Goal: Check status: Check status

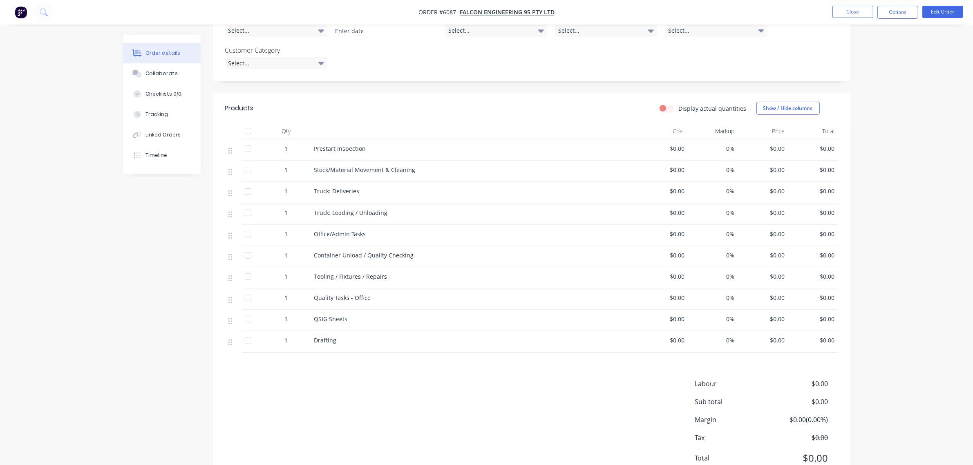
scroll to position [265, 0]
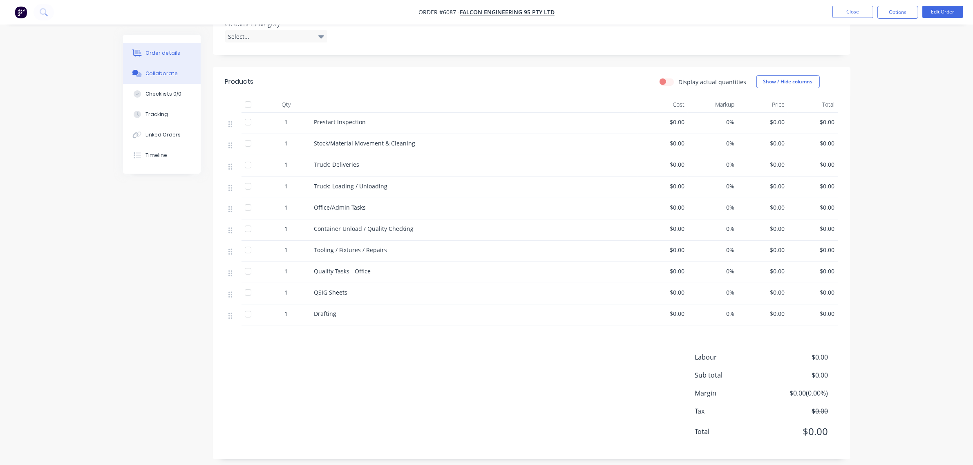
click at [164, 78] on button "Collaborate" at bounding box center [162, 73] width 78 height 20
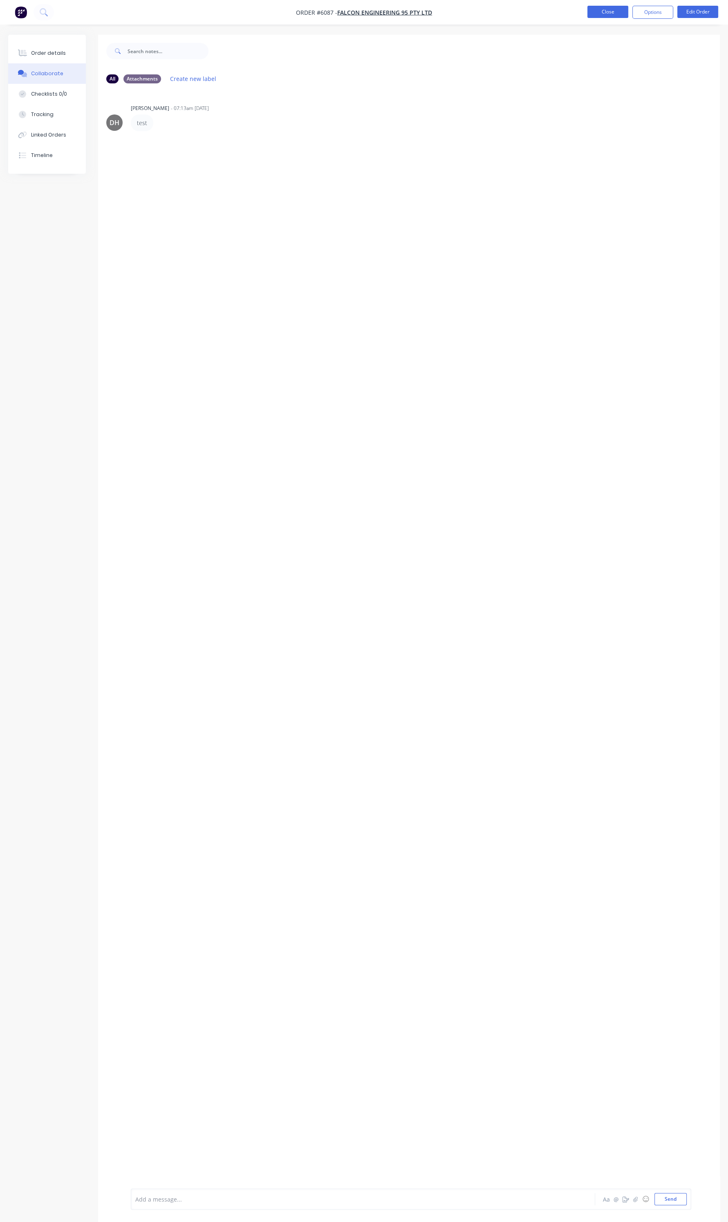
click at [605, 15] on button "Close" at bounding box center [607, 12] width 41 height 12
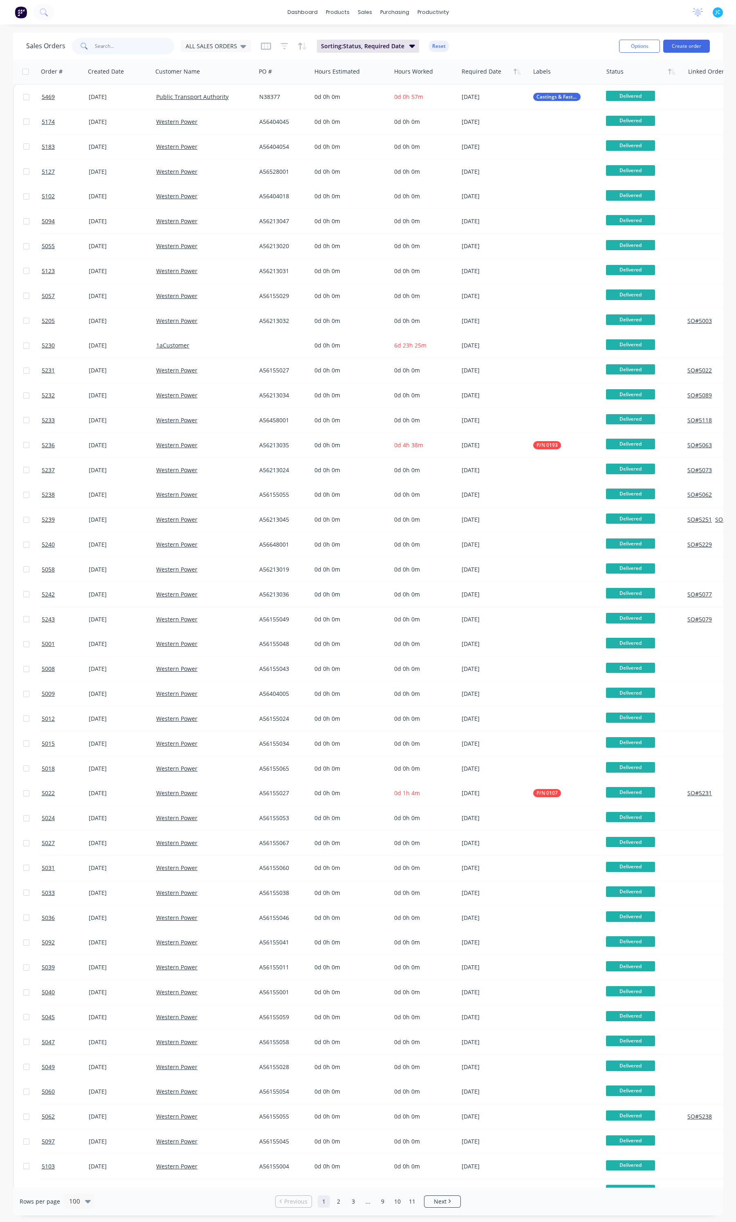
click at [148, 44] on input "text" at bounding box center [135, 46] width 80 height 16
type input "6174"
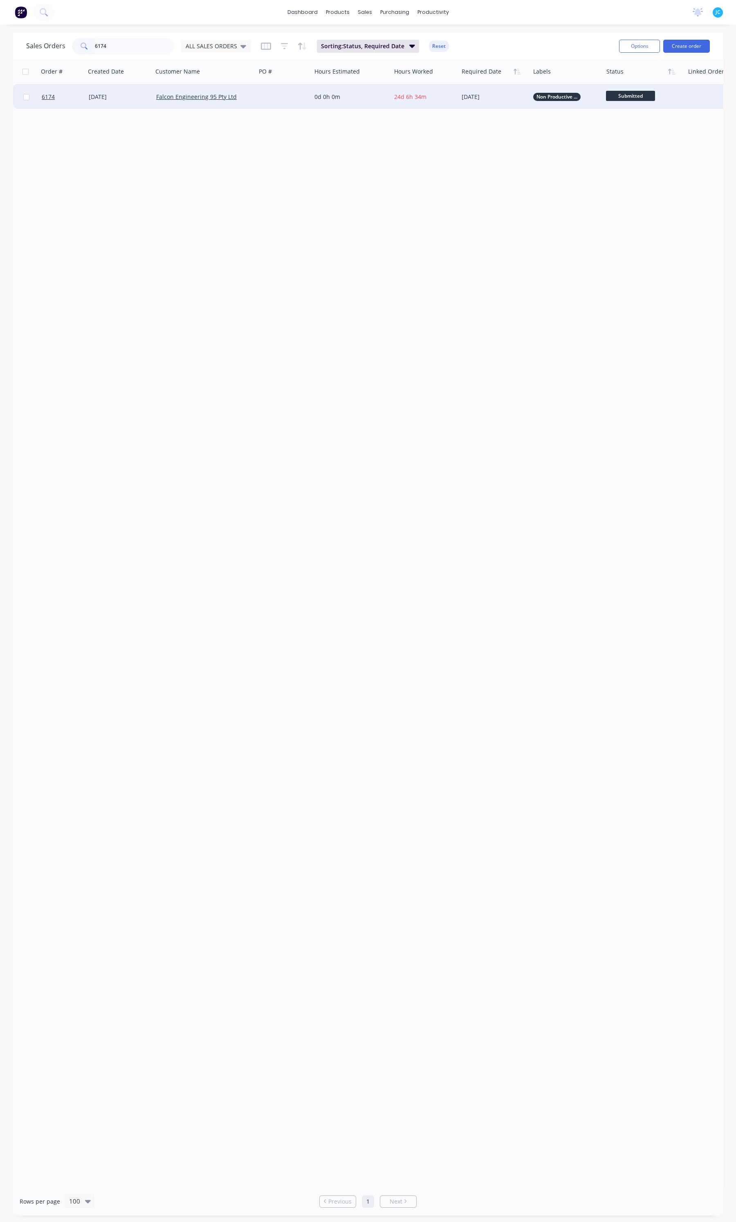
click at [121, 102] on div "[DATE]" at bounding box center [118, 97] width 67 height 25
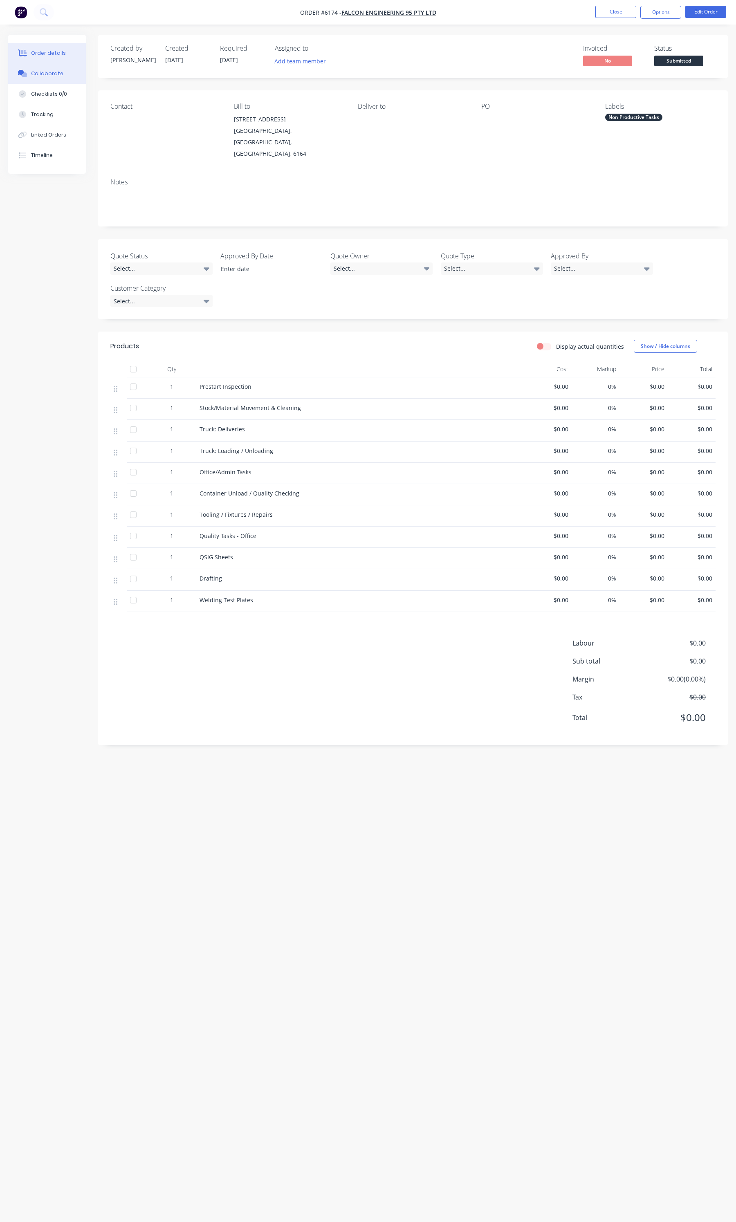
click at [61, 67] on button "Collaborate" at bounding box center [47, 73] width 78 height 20
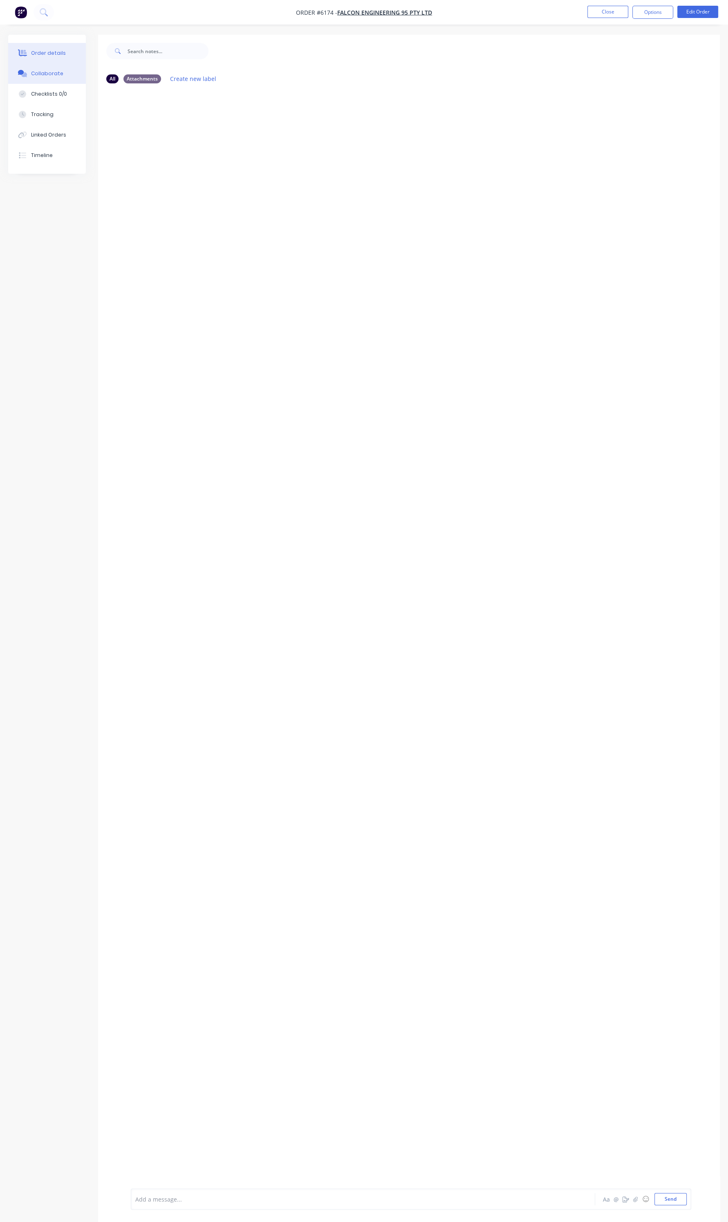
click at [49, 54] on div "Order details" at bounding box center [48, 52] width 35 height 7
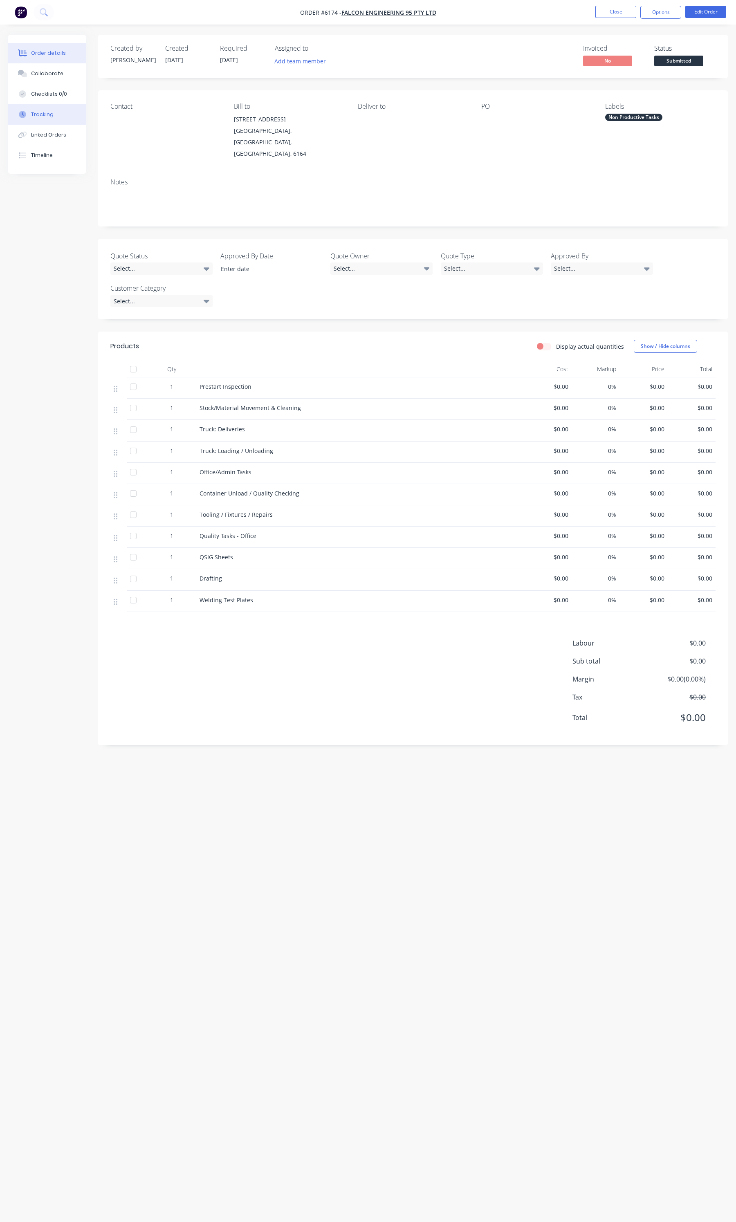
click at [53, 110] on button "Tracking" at bounding box center [47, 114] width 78 height 20
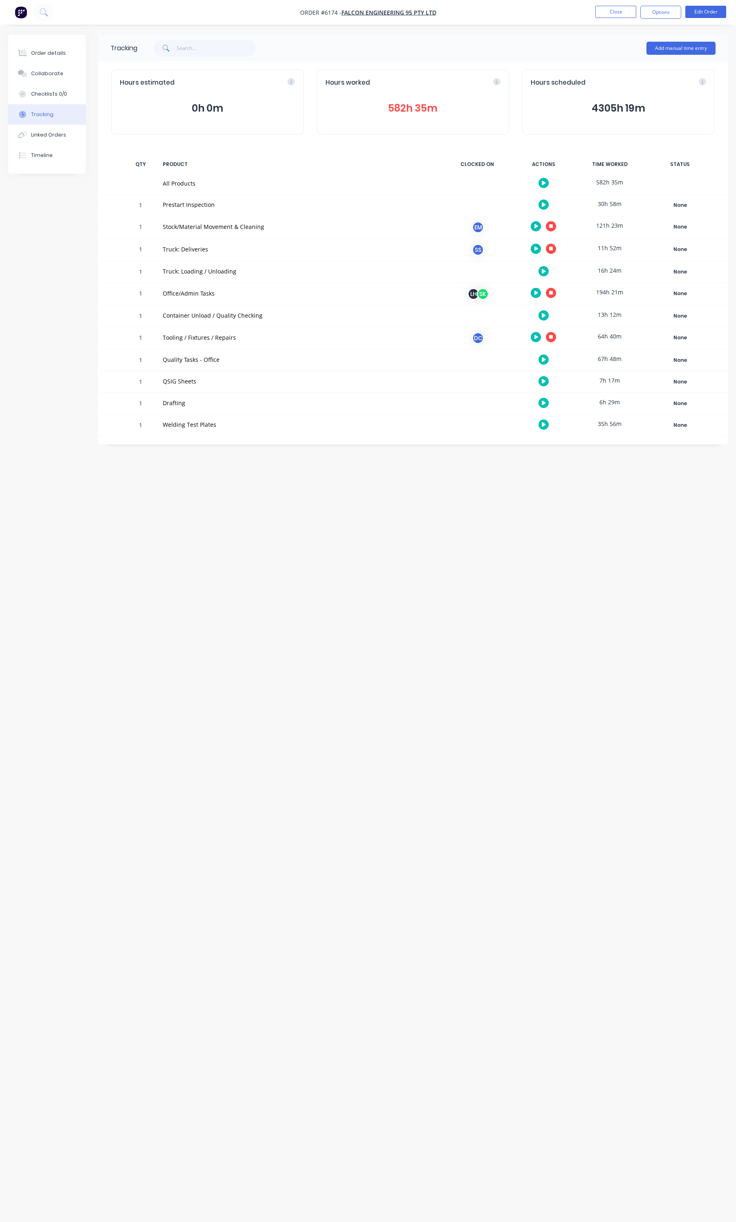
click at [545, 363] on button "button" at bounding box center [543, 359] width 10 height 10
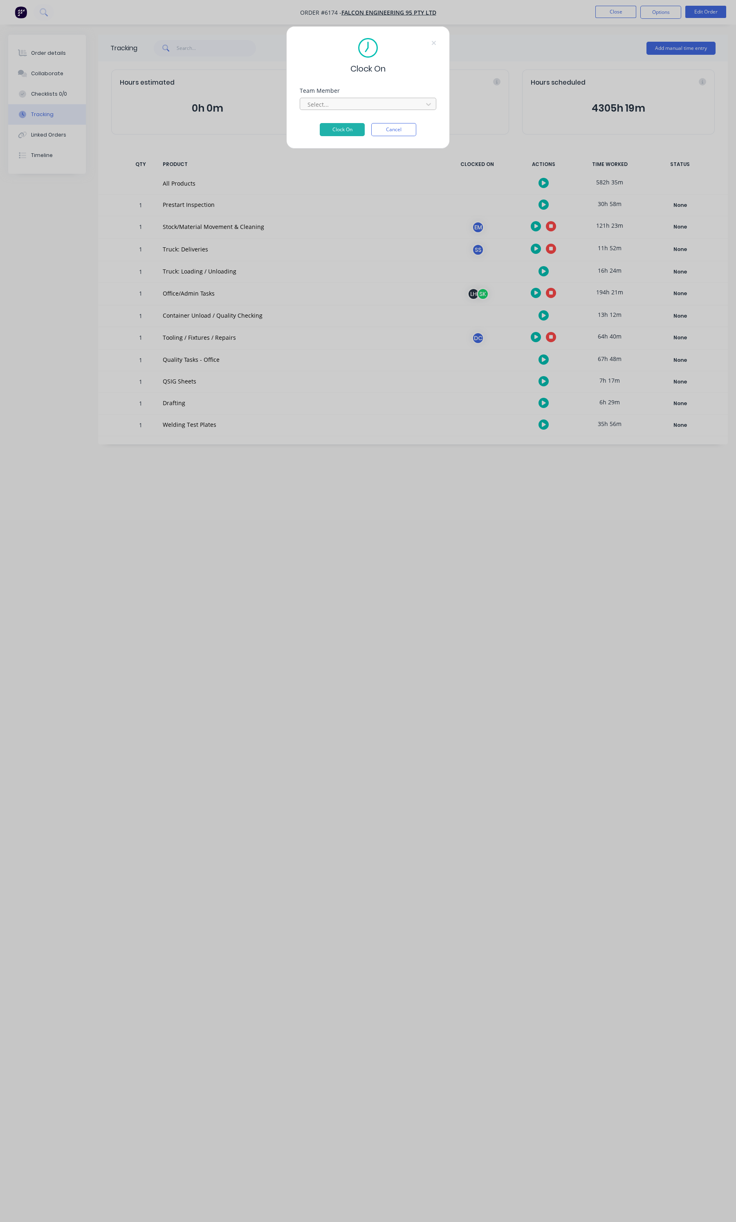
click at [351, 99] on div at bounding box center [363, 104] width 112 height 10
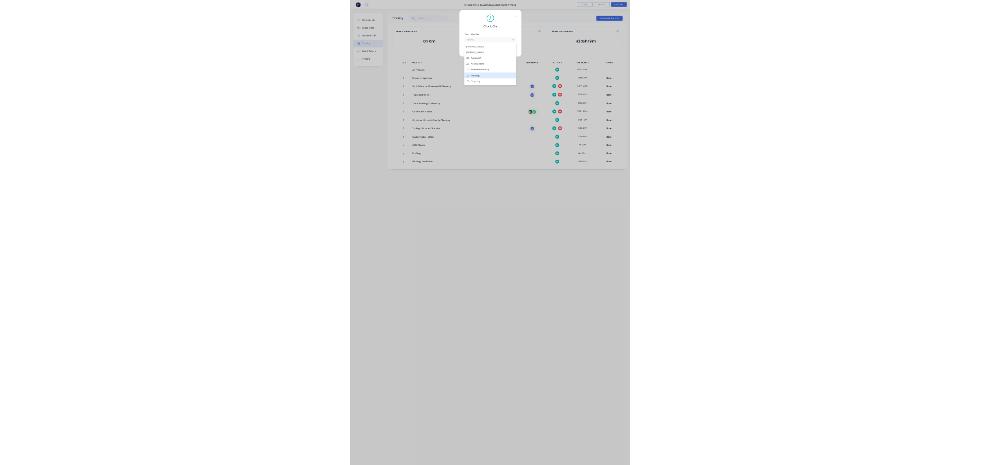
scroll to position [204, 0]
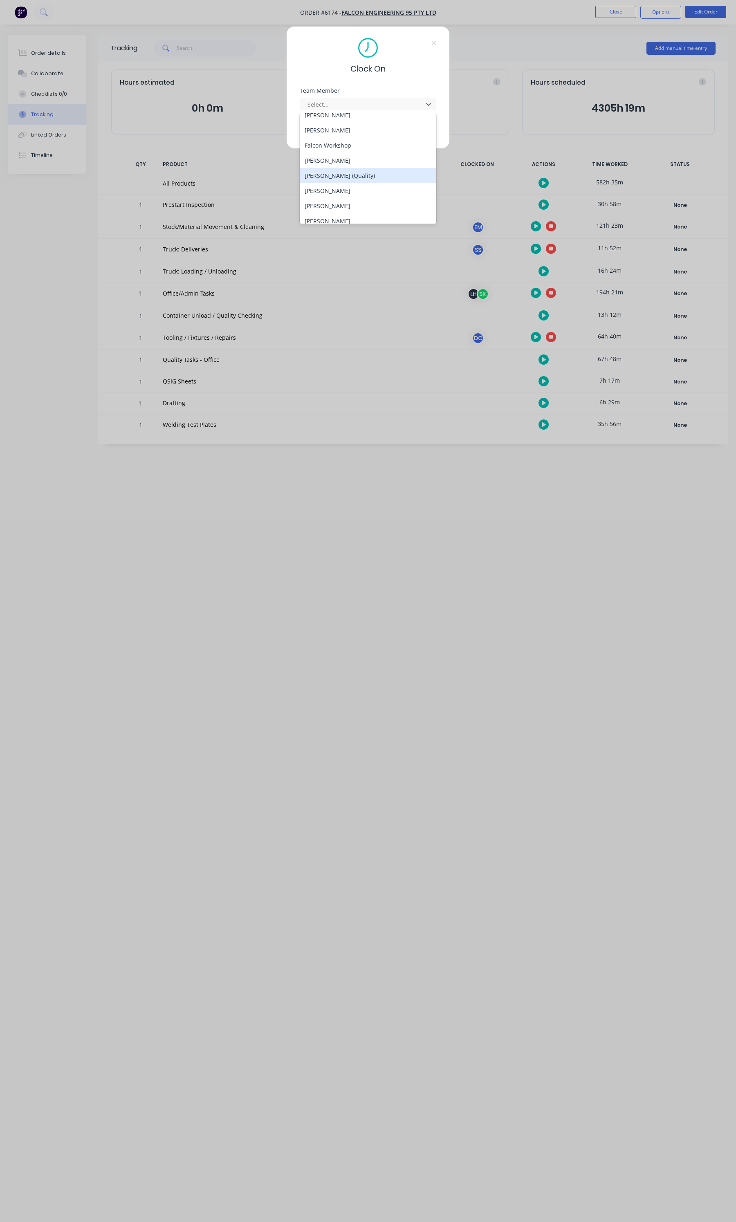
click at [339, 177] on div "[PERSON_NAME] (Quality)" at bounding box center [368, 175] width 137 height 15
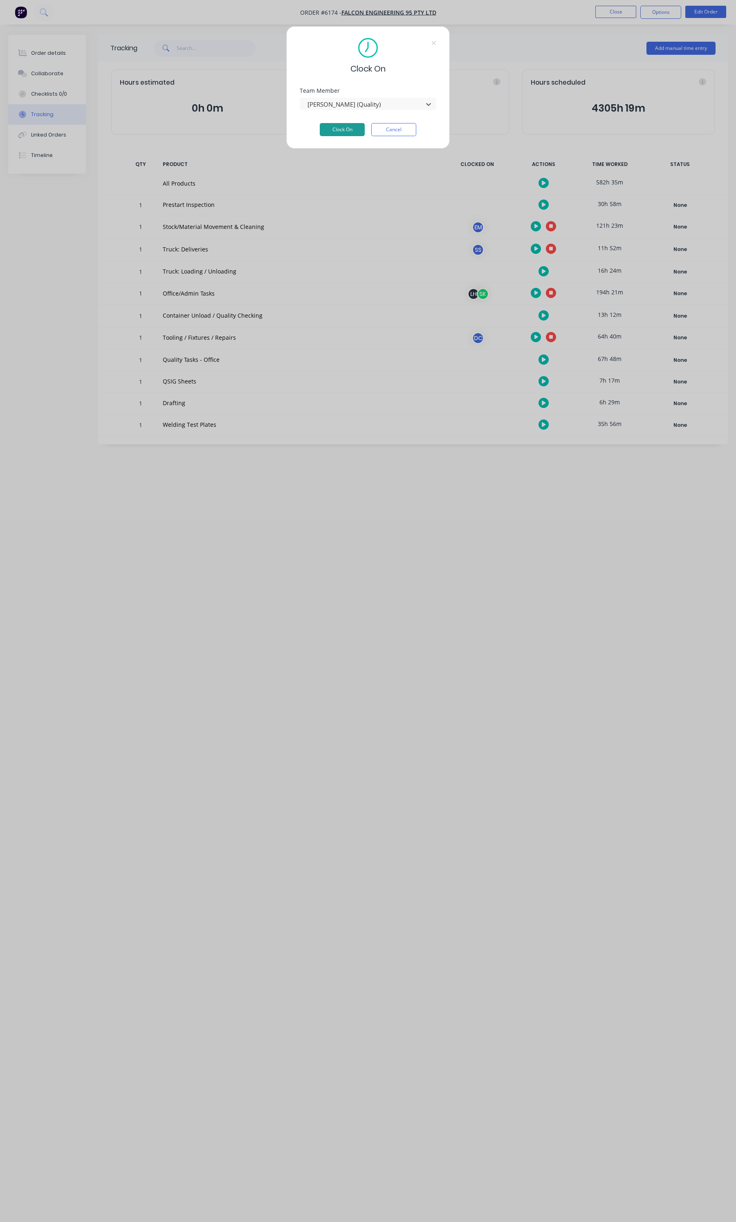
click at [348, 130] on button "Clock On" at bounding box center [342, 129] width 45 height 13
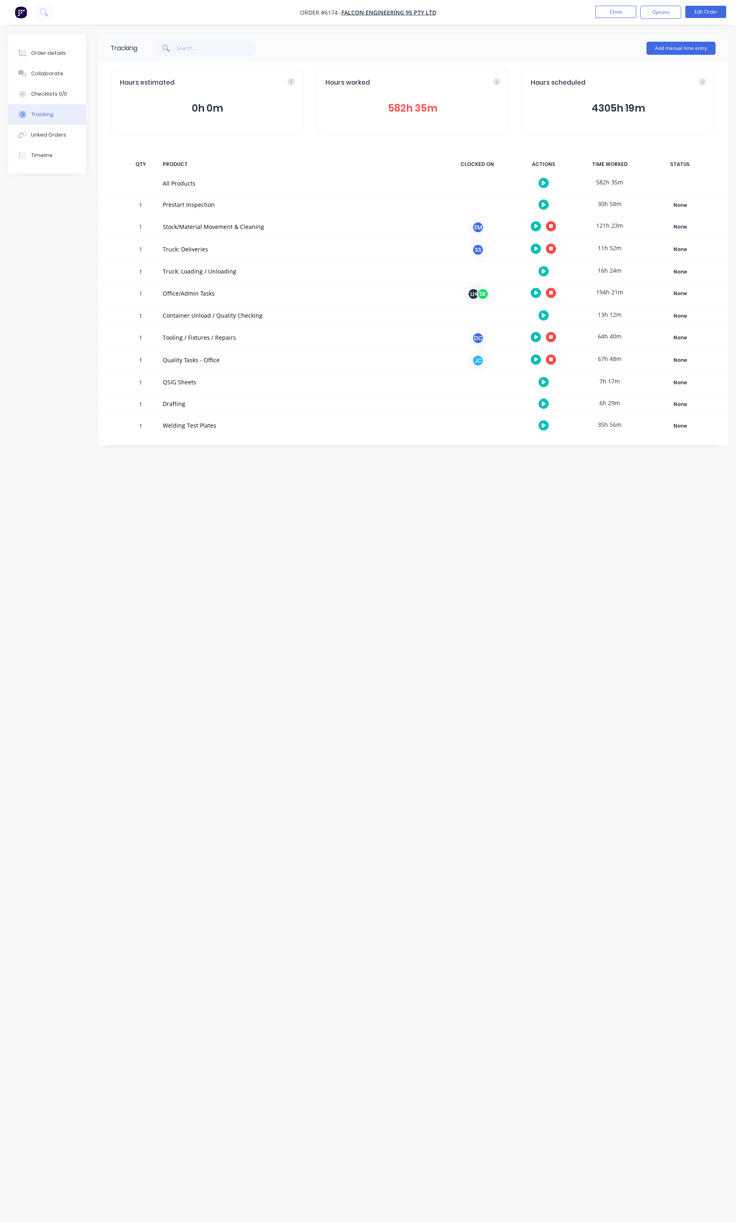
click at [500, 465] on div "Tracking Add manual time entry Hours estimated 0h 0m Hours worked 582h 35m Hour…" at bounding box center [368, 595] width 720 height 1121
